Goal: Check status: Check status

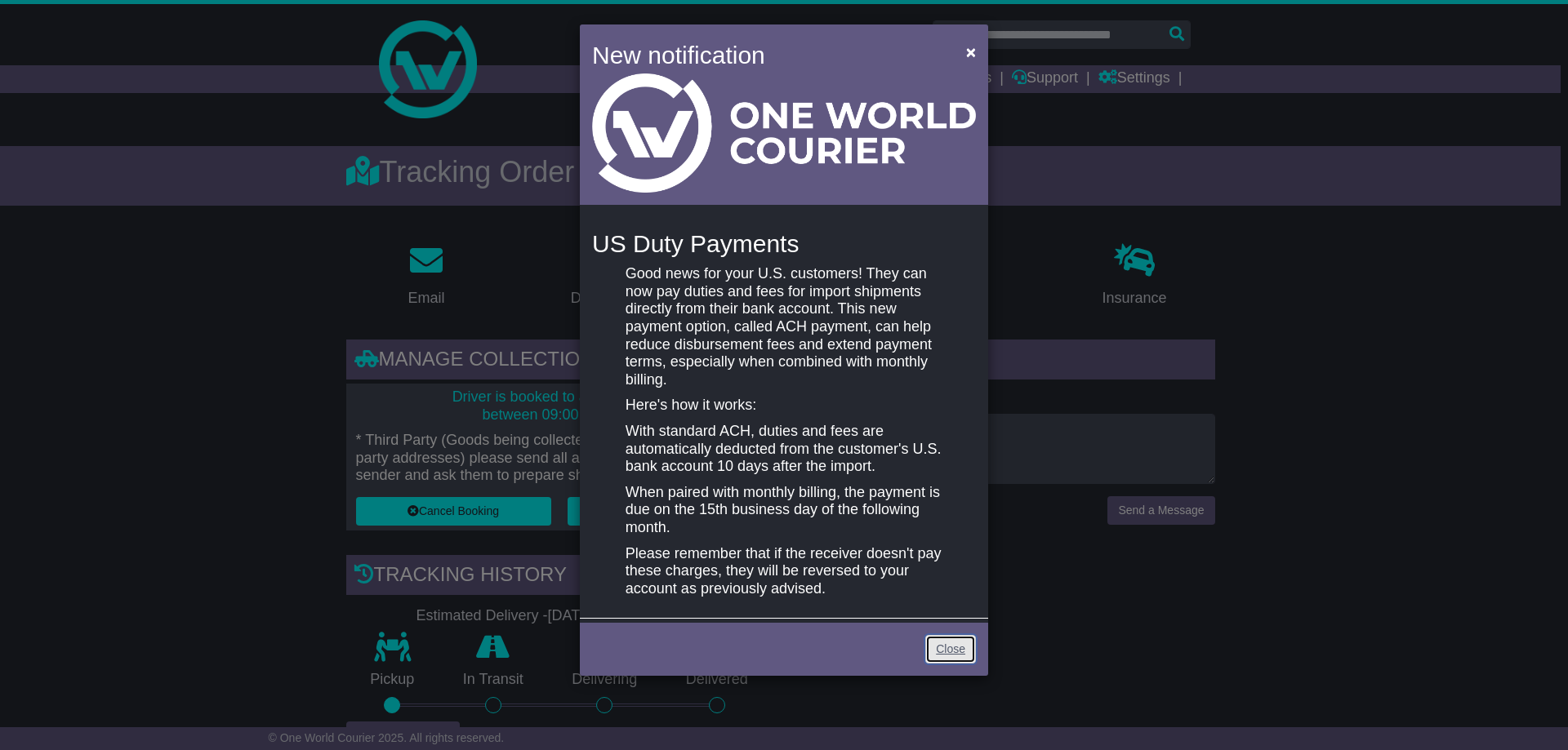
click at [950, 635] on link "Close" at bounding box center [950, 649] width 51 height 28
click at [969, 52] on span "×" at bounding box center [971, 52] width 10 height 19
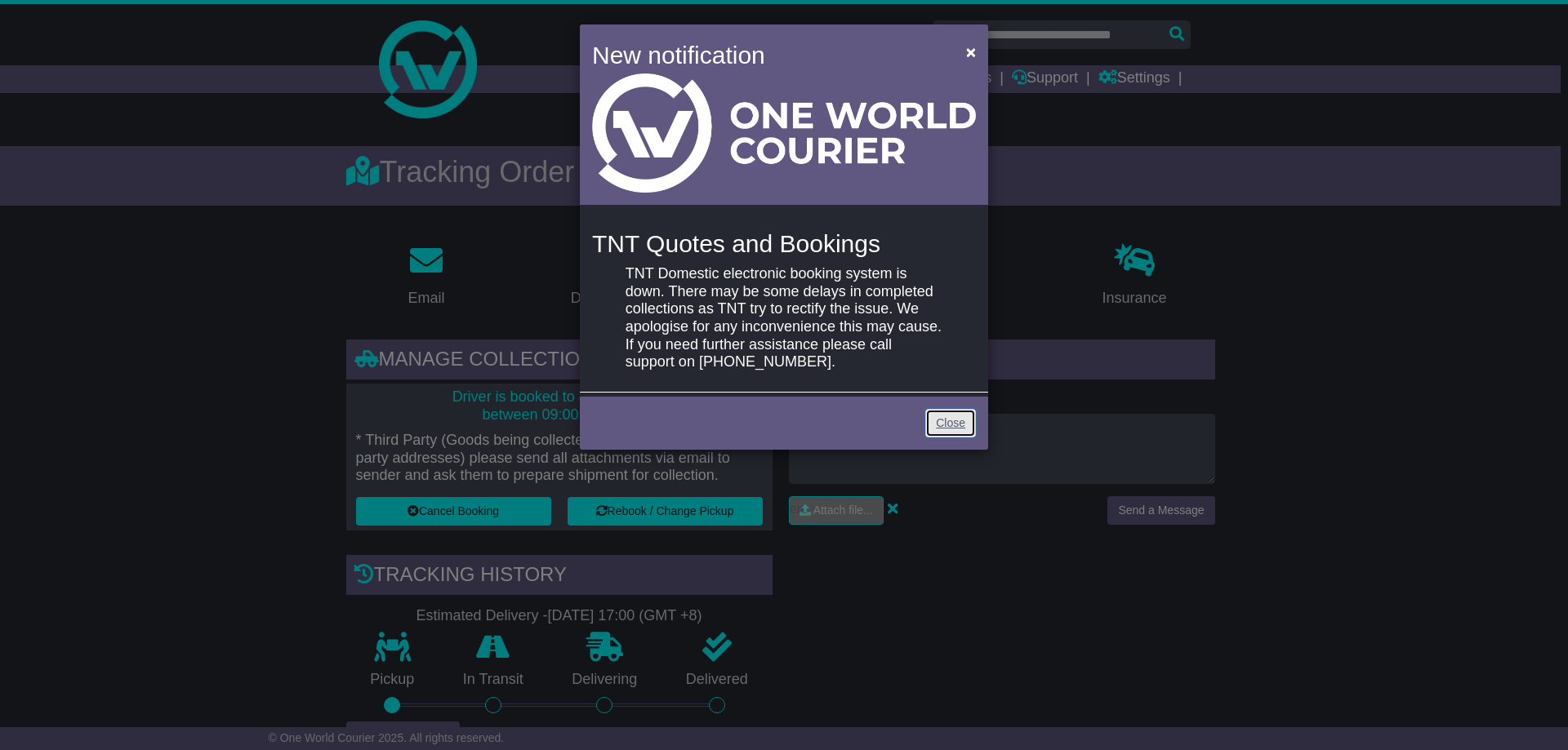
click at [954, 409] on link "Close" at bounding box center [950, 423] width 51 height 28
click at [961, 409] on link "Close" at bounding box center [950, 423] width 51 height 28
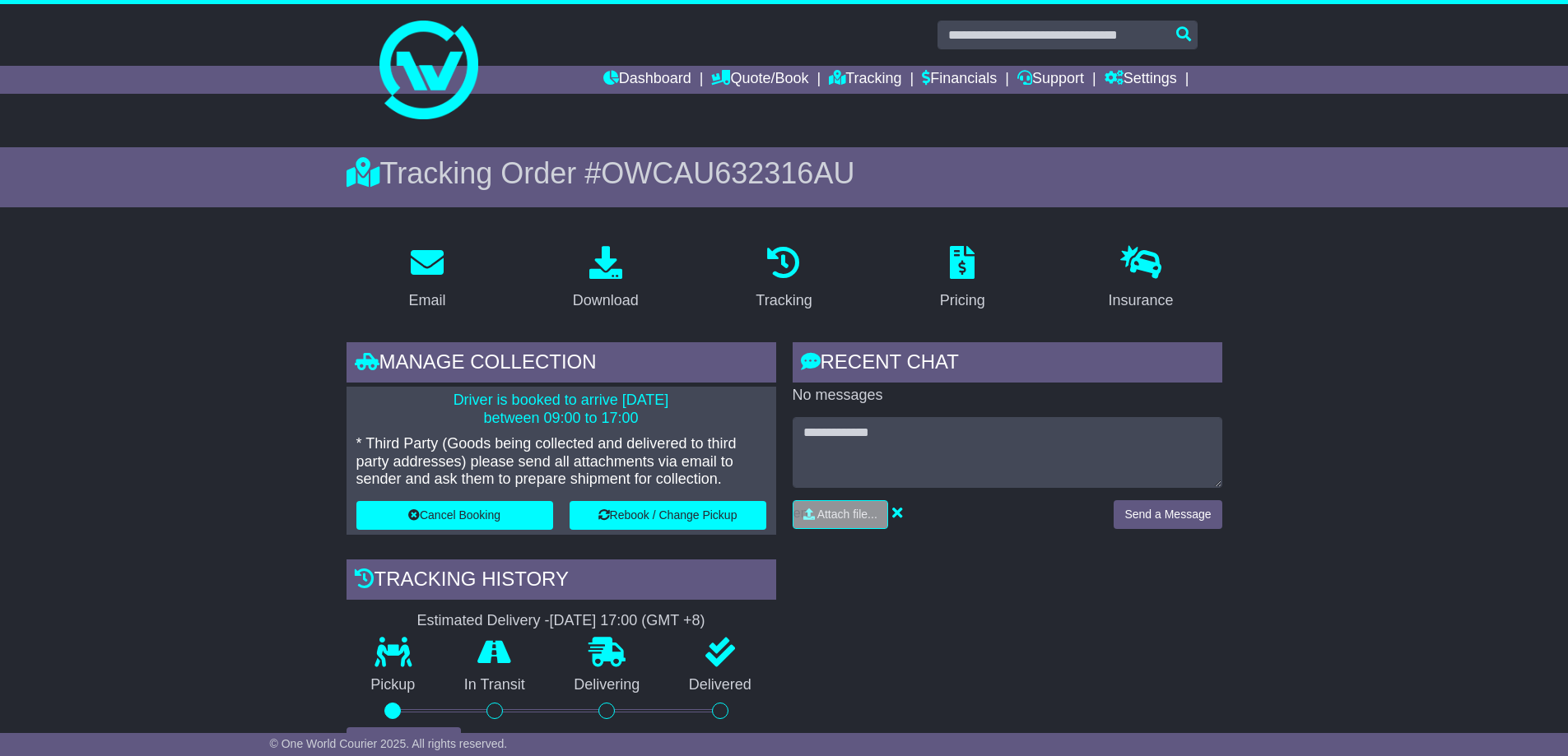
click at [426, 115] on img at bounding box center [429, 70] width 99 height 99
